Goal: Task Accomplishment & Management: Manage account settings

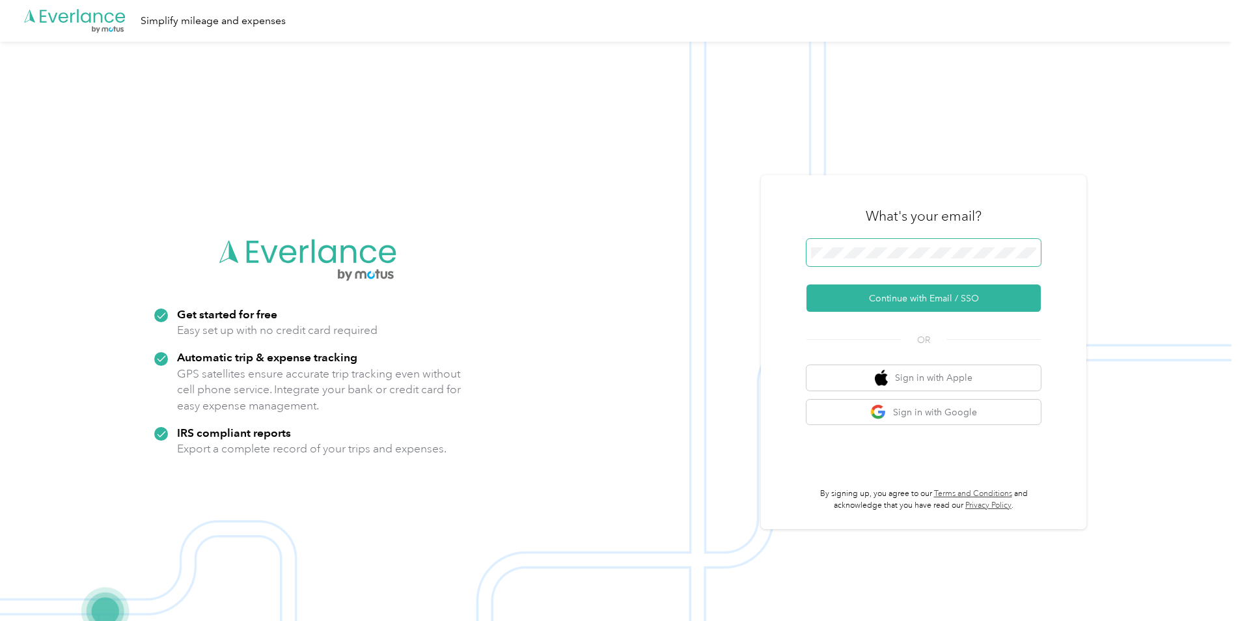
click at [883, 264] on span at bounding box center [923, 252] width 234 height 27
click at [885, 299] on button "Continue with Email / SSO" at bounding box center [923, 297] width 234 height 27
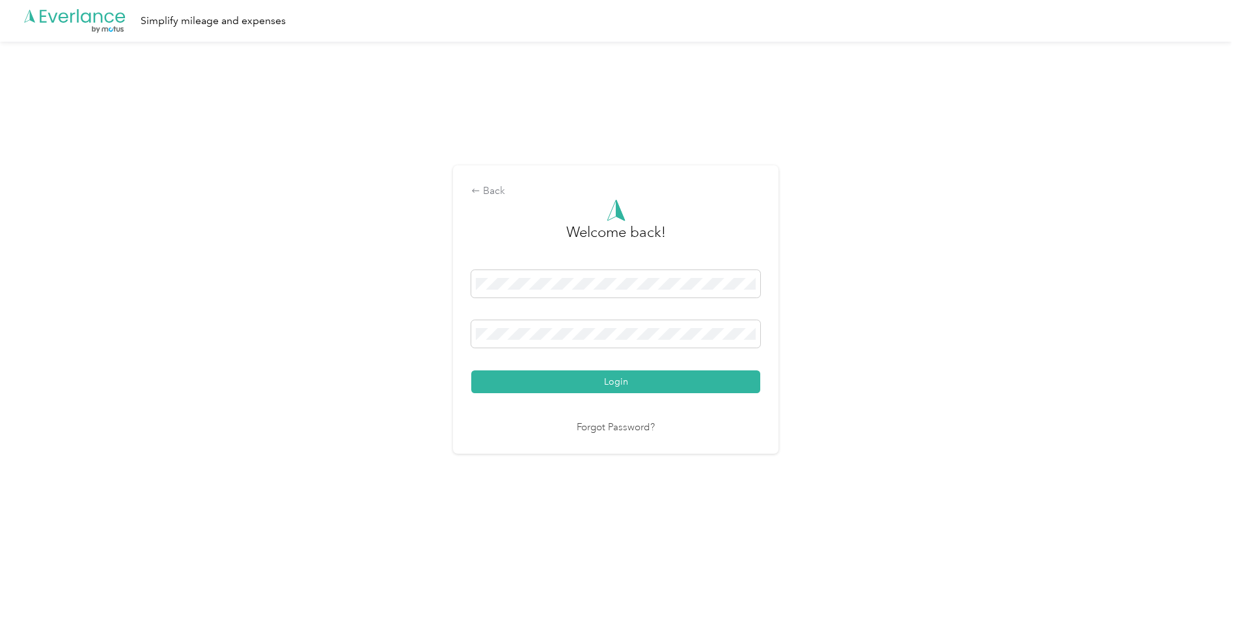
click at [577, 378] on button "Login" at bounding box center [615, 381] width 289 height 23
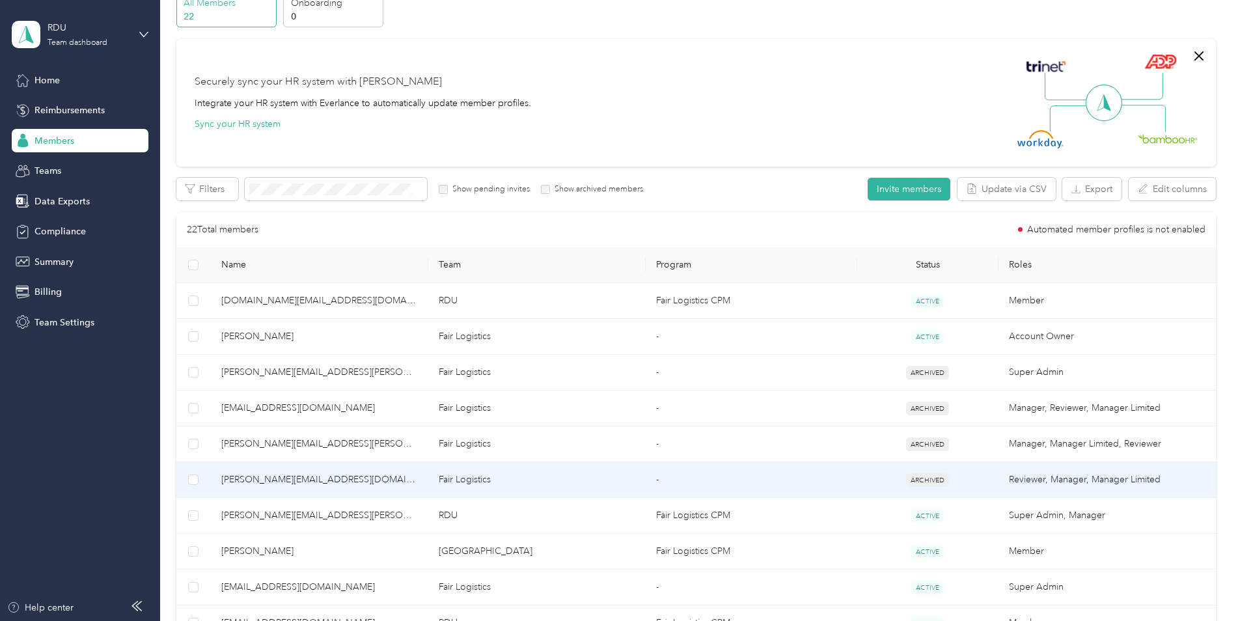
scroll to position [130, 0]
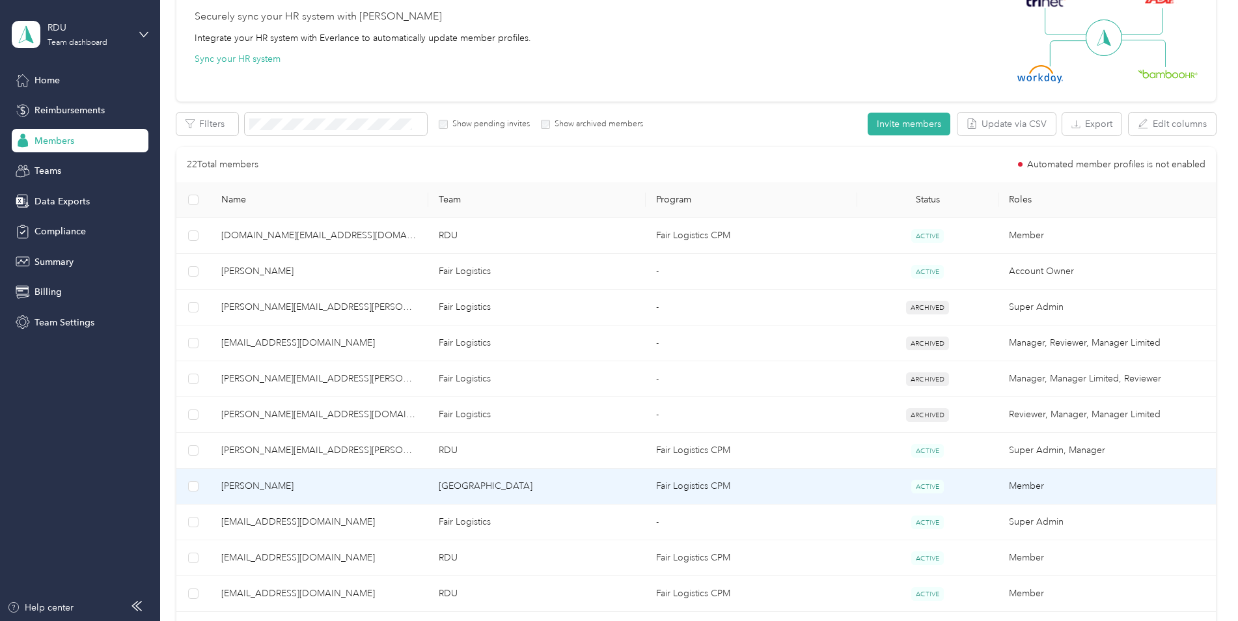
click at [249, 489] on span "[PERSON_NAME]" at bounding box center [319, 486] width 197 height 14
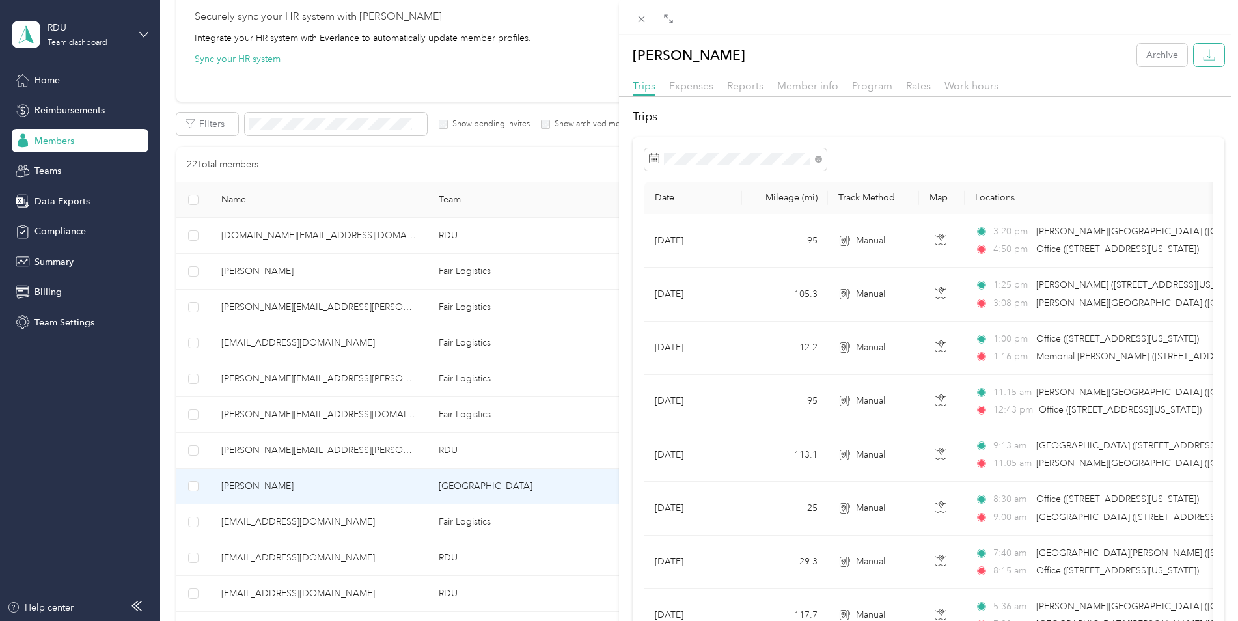
click at [1194, 53] on button "button" at bounding box center [1209, 55] width 31 height 23
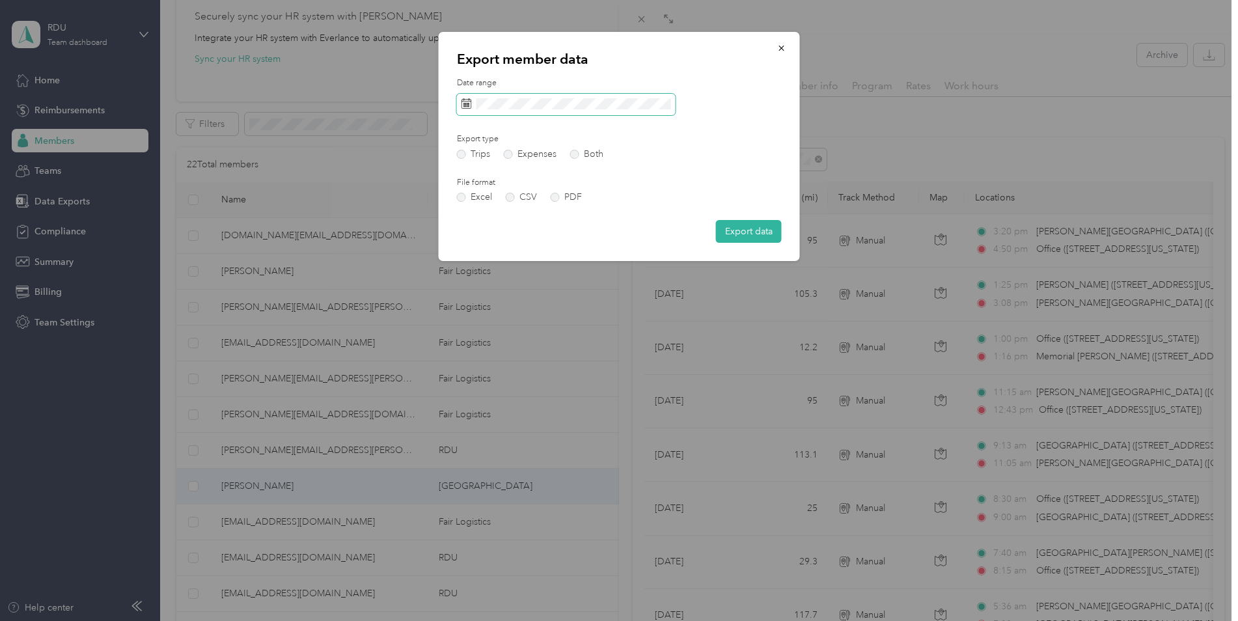
click at [614, 111] on span at bounding box center [566, 105] width 219 height 22
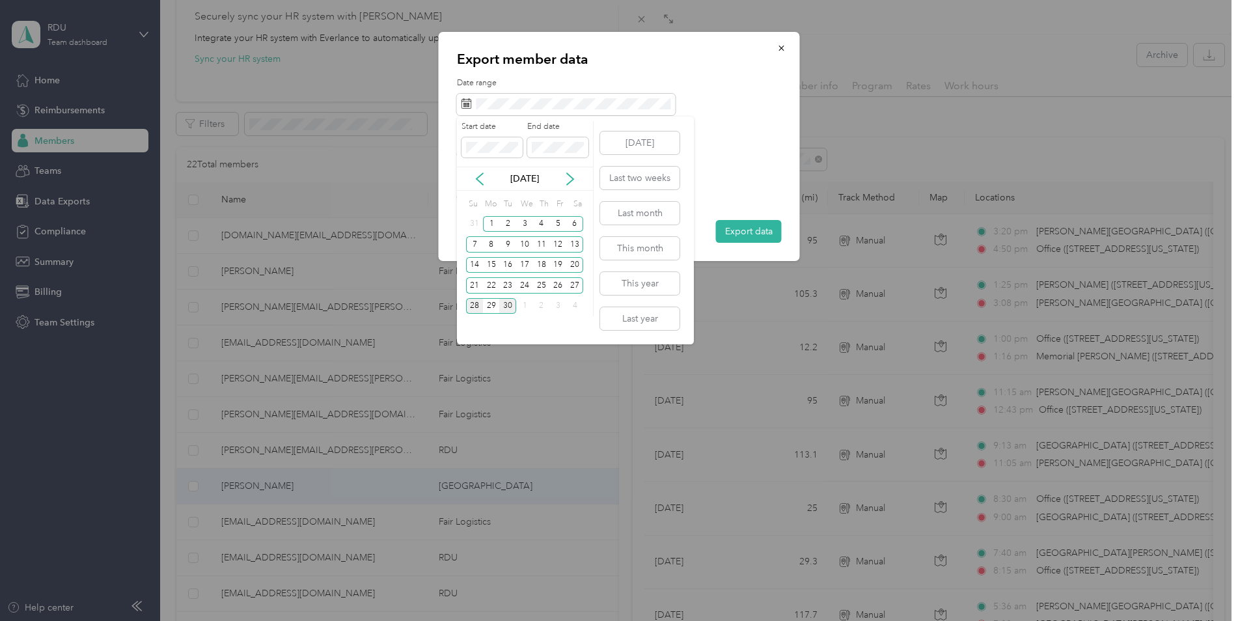
drag, startPoint x: 489, startPoint y: 282, endPoint x: 471, endPoint y: 299, distance: 24.4
click at [488, 286] on div "22" at bounding box center [491, 285] width 17 height 16
click at [471, 302] on div "28" at bounding box center [474, 306] width 17 height 16
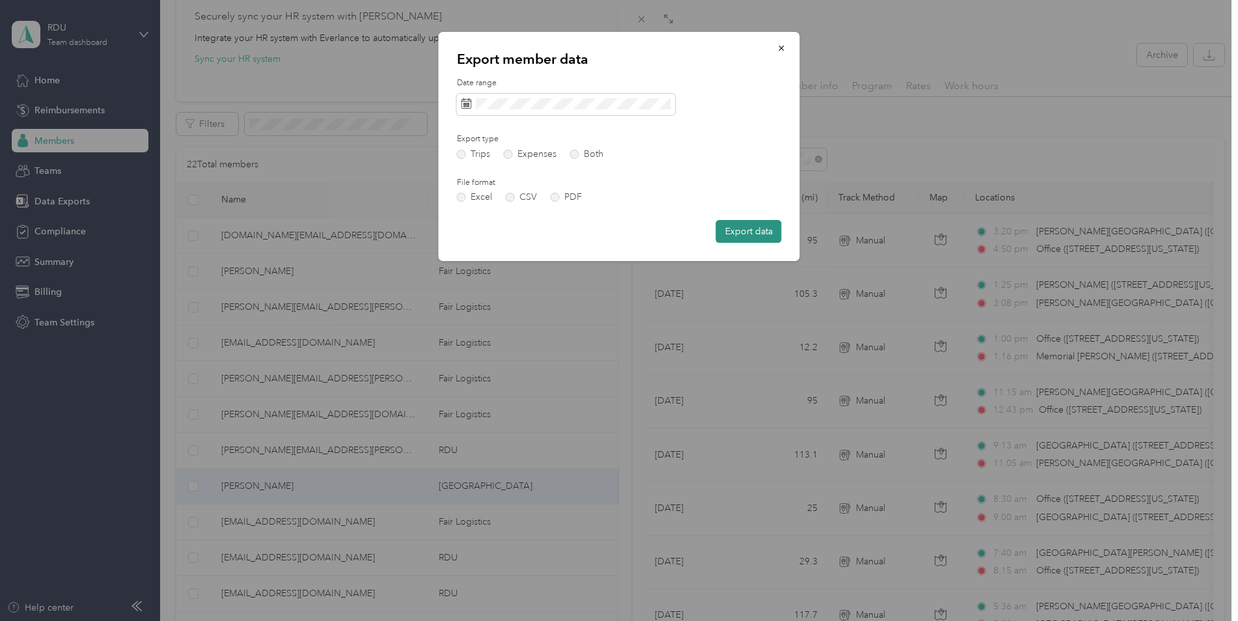
click at [754, 229] on button "Export data" at bounding box center [749, 231] width 66 height 23
